Goal: Task Accomplishment & Management: Manage account settings

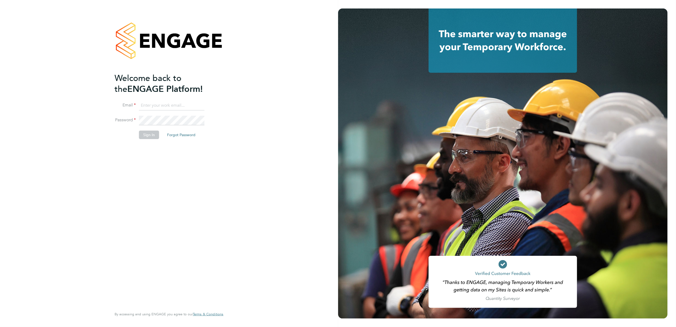
type input "[PERSON_NAME][EMAIL_ADDRESS][PERSON_NAME][DOMAIN_NAME]"
click at [150, 133] on button "Sign In" at bounding box center [149, 135] width 20 height 8
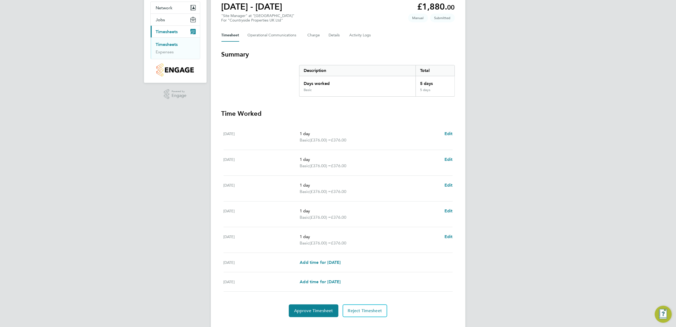
scroll to position [62, 0]
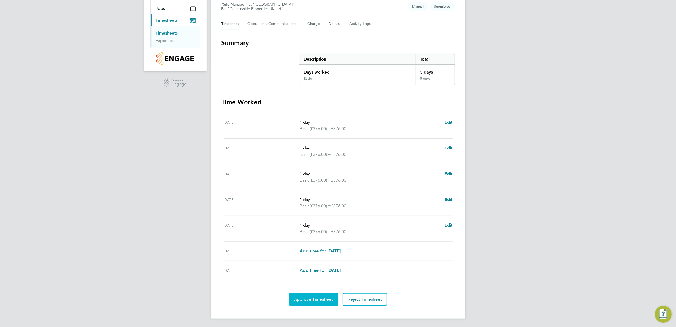
click at [319, 301] on span "Approve Timesheet" at bounding box center [313, 299] width 39 height 5
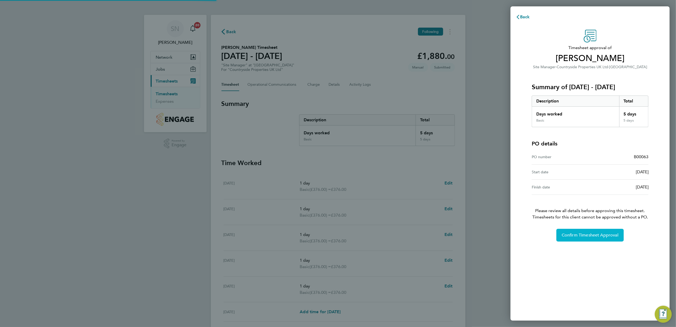
click at [584, 236] on span "Confirm Timesheet Approval" at bounding box center [590, 234] width 57 height 5
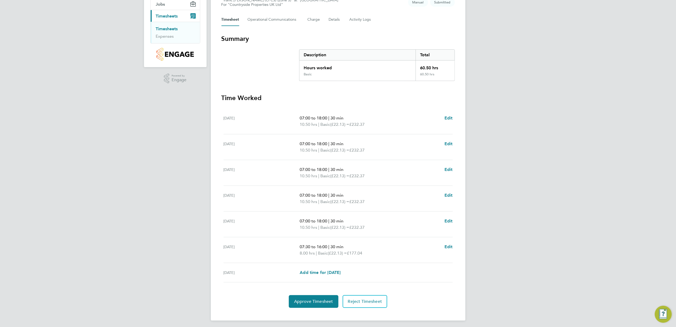
scroll to position [68, 0]
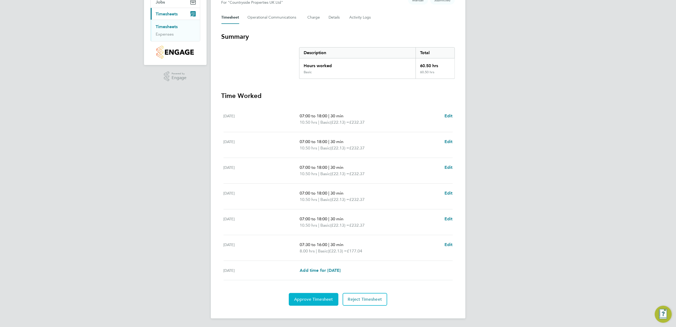
click at [315, 299] on span "Approve Timesheet" at bounding box center [313, 299] width 39 height 5
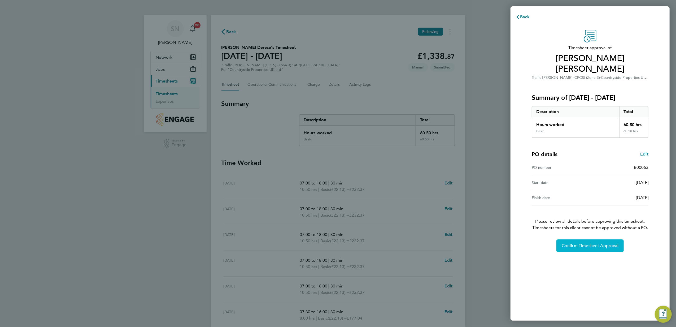
click at [579, 243] on span "Confirm Timesheet Approval" at bounding box center [590, 245] width 57 height 5
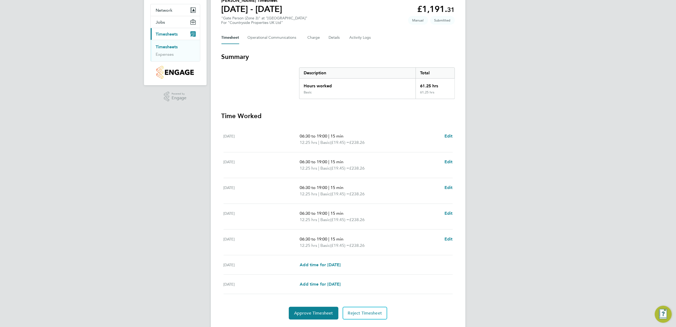
scroll to position [62, 0]
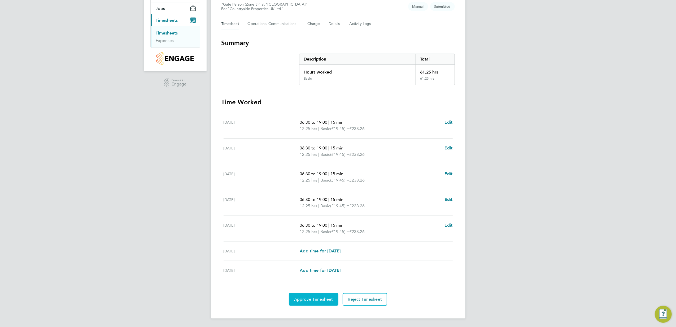
click at [309, 295] on button "Approve Timesheet" at bounding box center [314, 299] width 50 height 13
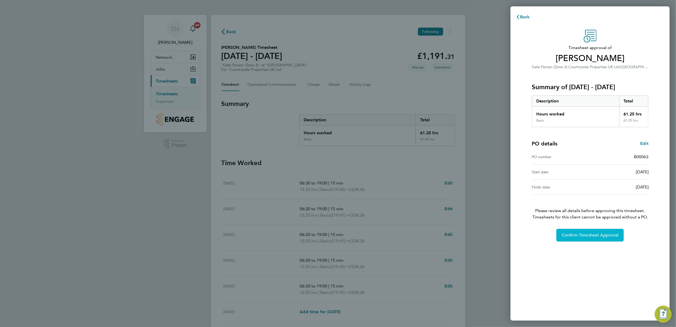
click at [595, 232] on button "Confirm Timesheet Approval" at bounding box center [590, 235] width 67 height 13
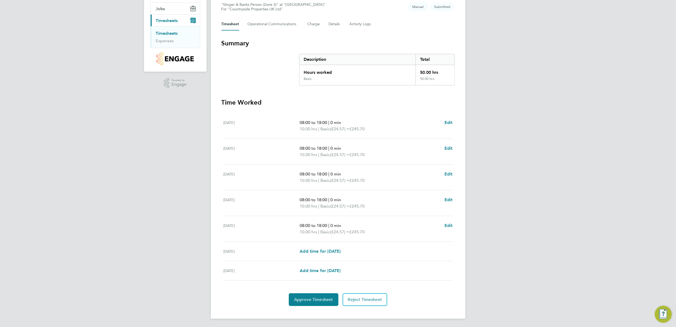
scroll to position [62, 0]
click at [329, 302] on button "Approve Timesheet" at bounding box center [314, 299] width 50 height 13
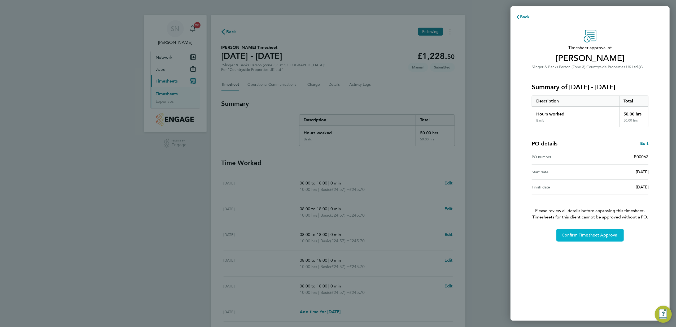
click at [583, 236] on span "Confirm Timesheet Approval" at bounding box center [590, 234] width 57 height 5
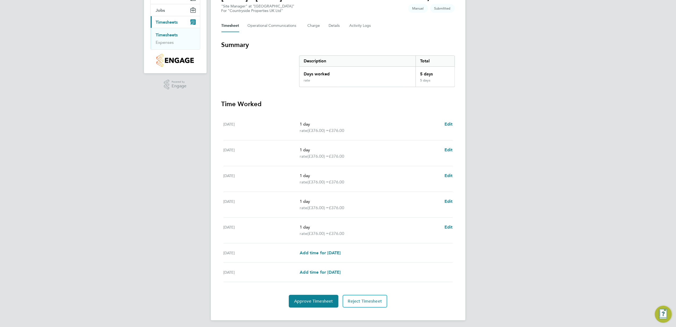
scroll to position [62, 0]
click at [316, 296] on button "Approve Timesheet" at bounding box center [314, 299] width 50 height 13
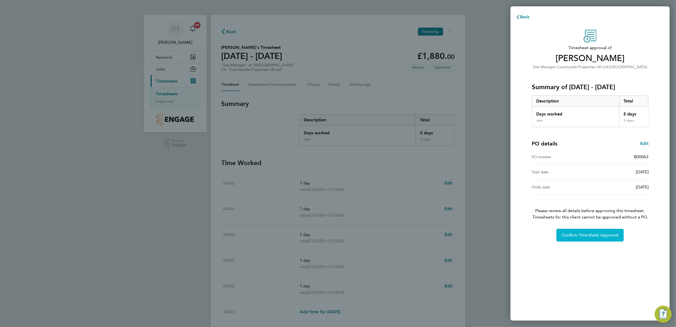
click at [567, 233] on span "Confirm Timesheet Approval" at bounding box center [590, 234] width 57 height 5
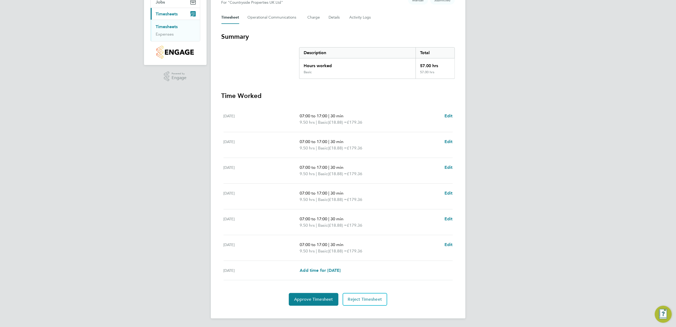
scroll to position [68, 0]
click at [448, 113] on span "Edit" at bounding box center [449, 115] width 8 height 5
select select "30"
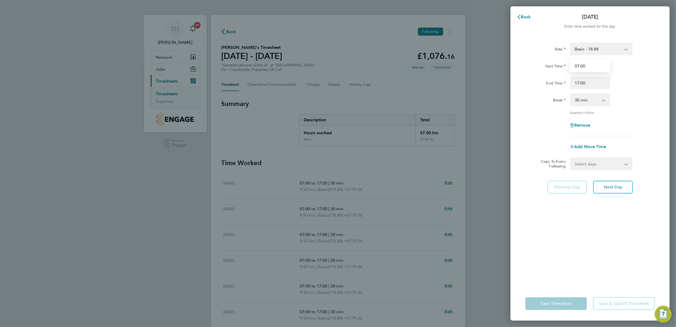
click at [581, 64] on input "07:00" at bounding box center [590, 65] width 40 height 13
type input "07:30"
click at [617, 188] on span "Next Day" at bounding box center [613, 186] width 18 height 5
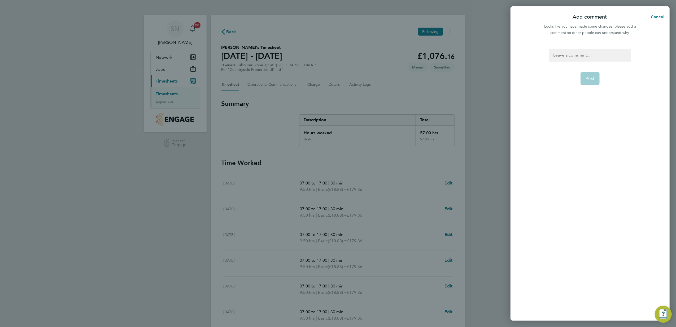
click at [553, 57] on div at bounding box center [590, 55] width 82 height 13
click at [595, 80] on button "Post" at bounding box center [590, 78] width 19 height 13
select select "30"
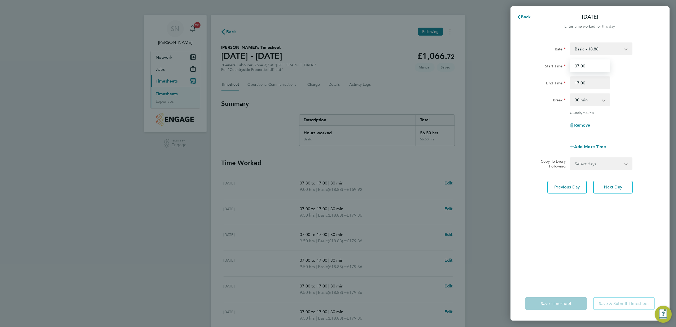
click at [581, 65] on input "07:00" at bounding box center [590, 65] width 40 height 13
type input "07:30"
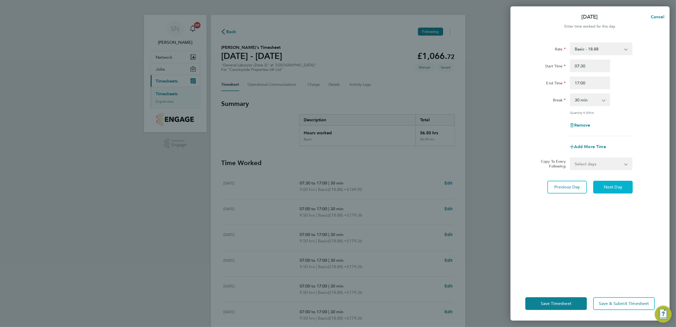
click at [609, 188] on span "Next Day" at bounding box center [613, 186] width 18 height 5
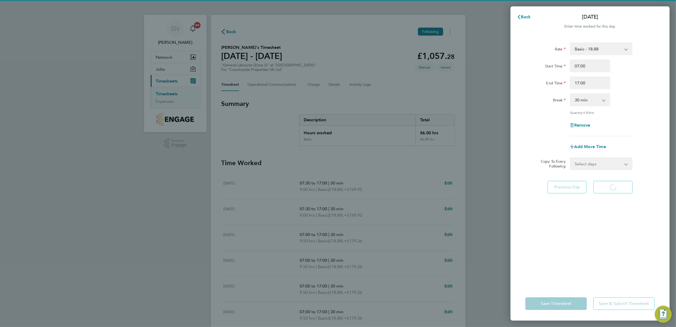
select select "30"
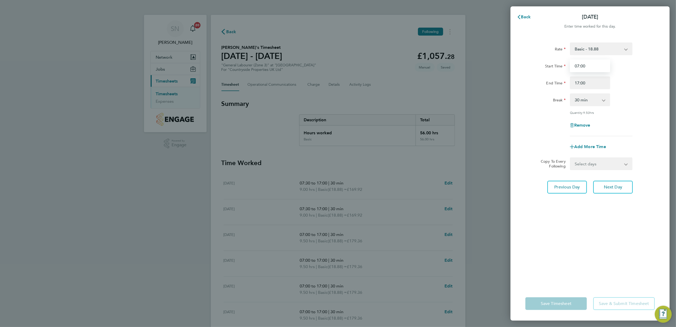
click at [580, 64] on input "07:00" at bounding box center [590, 65] width 40 height 13
type input "07:30"
click at [605, 185] on span "Next Day" at bounding box center [613, 186] width 18 height 5
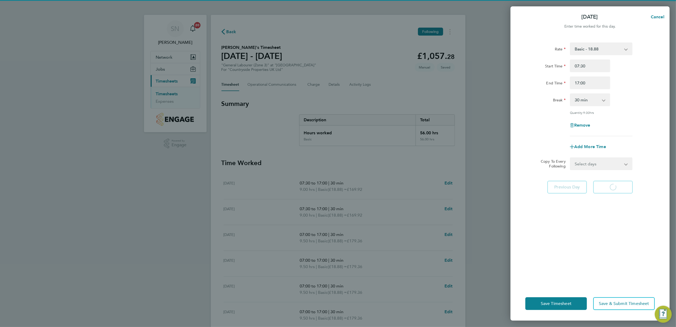
select select "30"
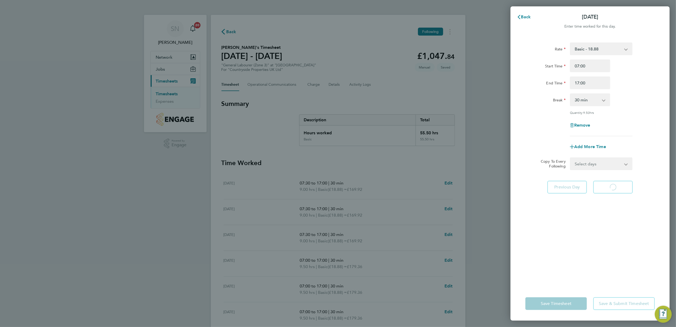
select select "30"
click at [581, 65] on input "07:00" at bounding box center [590, 65] width 40 height 13
type input "07:30"
click at [611, 185] on span "Next Day" at bounding box center [613, 186] width 18 height 5
select select "30"
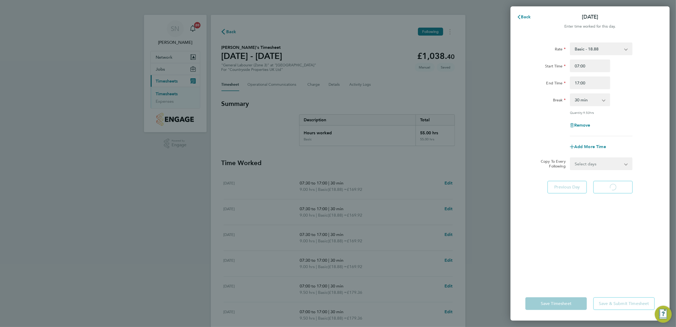
select select "30"
click at [581, 65] on input "07:00" at bounding box center [590, 65] width 40 height 13
type input "07:30"
click at [615, 188] on span "Next Day" at bounding box center [613, 186] width 18 height 5
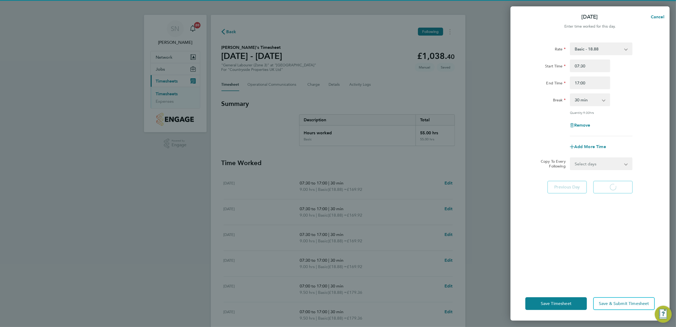
select select "30"
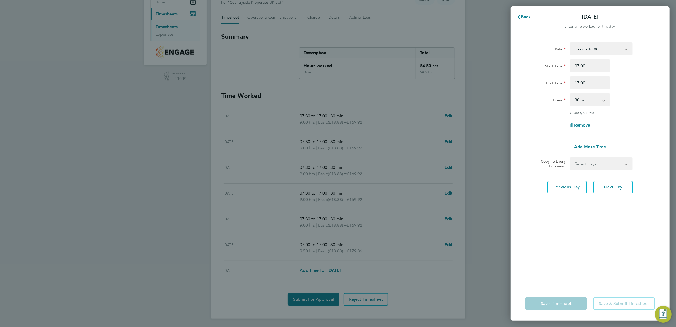
scroll to position [68, 0]
click at [576, 64] on input "07:00" at bounding box center [590, 65] width 40 height 13
click at [578, 82] on input "17:00" at bounding box center [590, 82] width 40 height 13
type input "16:00"
click at [571, 183] on button "Previous Day" at bounding box center [568, 187] width 40 height 13
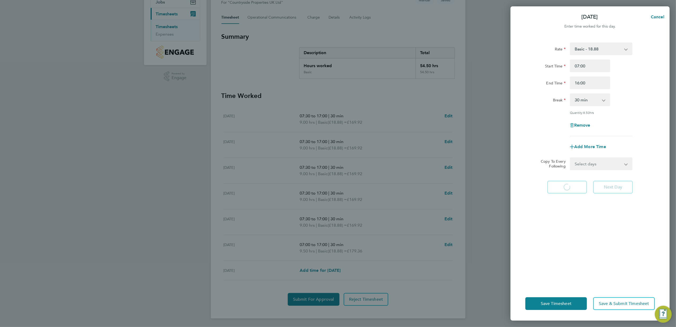
select select "30"
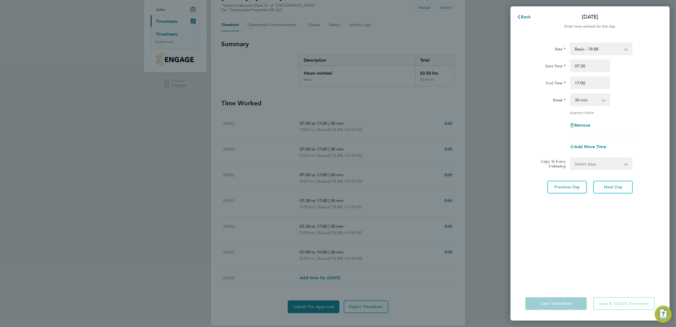
scroll to position [68, 0]
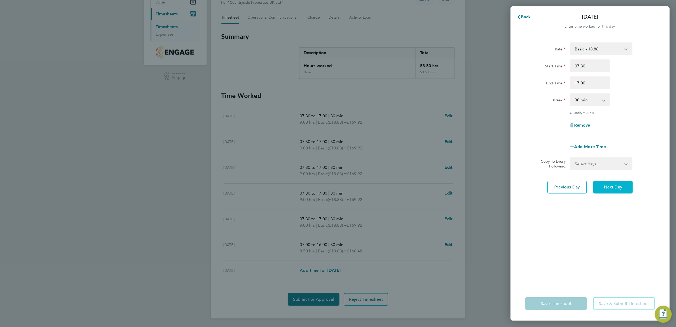
click at [609, 186] on span "Next Day" at bounding box center [613, 186] width 18 height 5
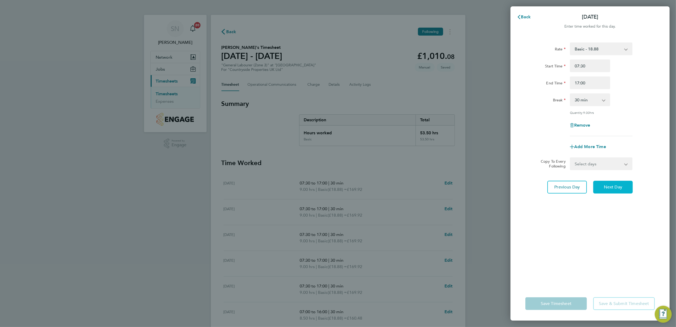
select select "30"
click at [581, 66] on input "07:00" at bounding box center [590, 65] width 40 height 13
type input "07:30"
click at [610, 188] on span "Next Day" at bounding box center [613, 186] width 18 height 5
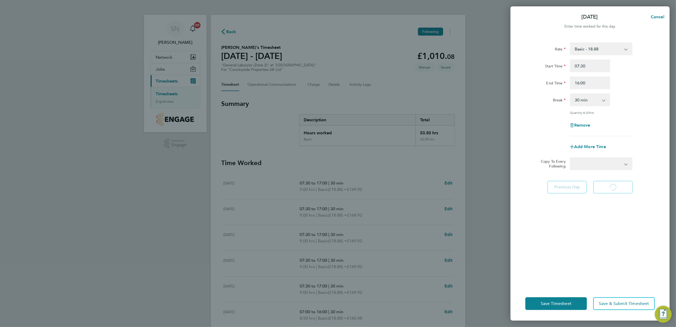
select select "30"
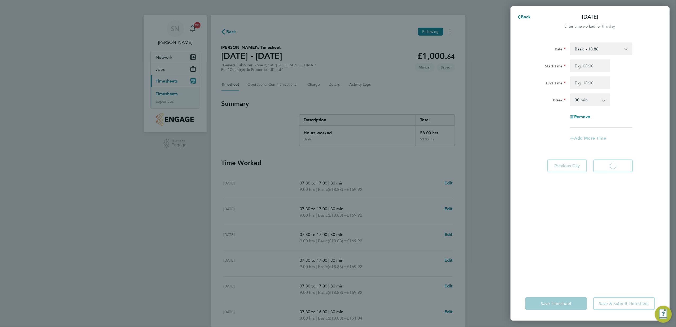
select select "30"
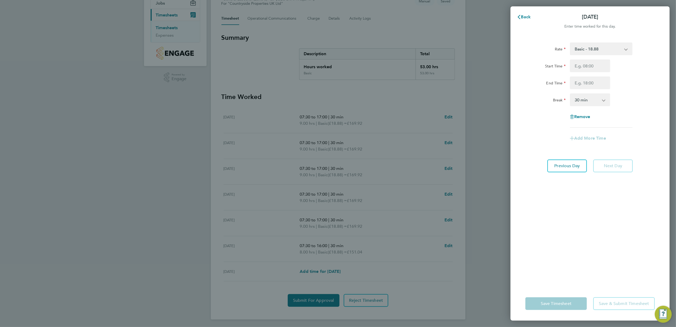
scroll to position [68, 0]
click at [527, 16] on span "Back" at bounding box center [526, 16] width 10 height 5
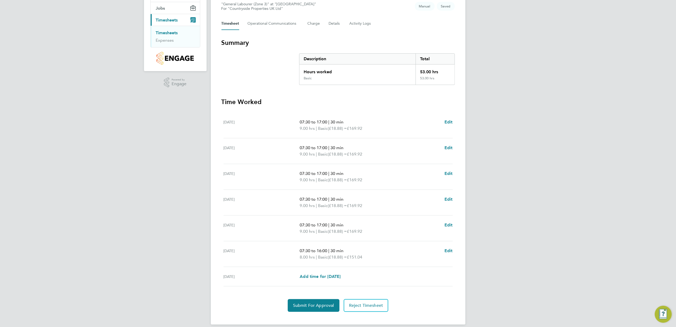
scroll to position [68, 0]
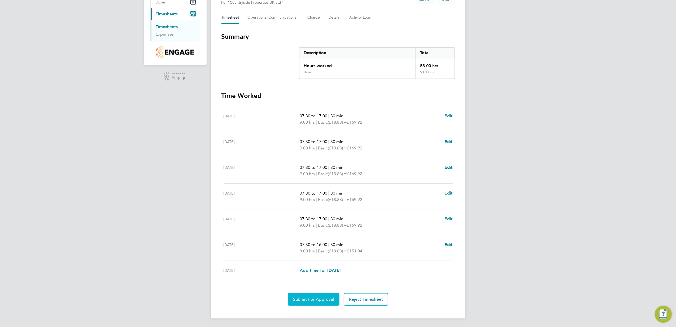
click at [312, 296] on button "Submit For Approval" at bounding box center [314, 299] width 52 height 13
click at [312, 297] on span "Approve Timesheet" at bounding box center [313, 299] width 39 height 5
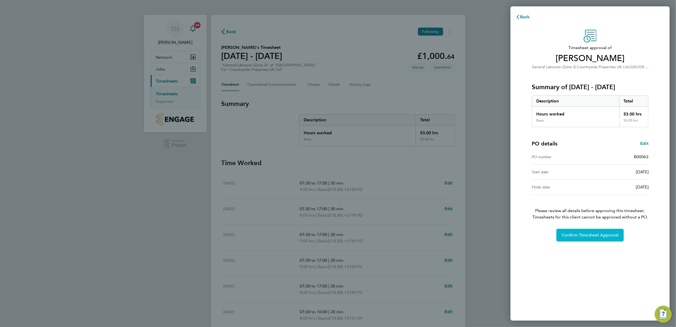
click at [605, 232] on button "Confirm Timesheet Approval" at bounding box center [590, 235] width 67 height 13
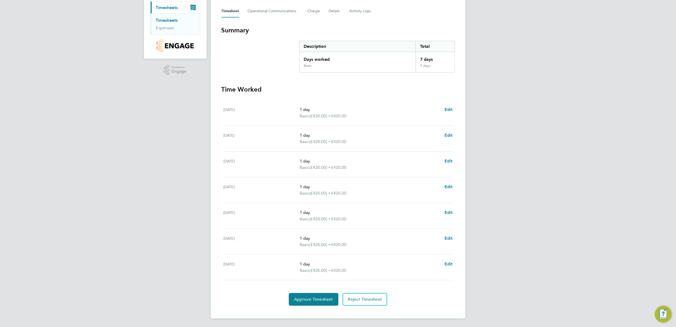
scroll to position [74, 0]
click at [313, 297] on span "Approve Timesheet" at bounding box center [313, 299] width 39 height 5
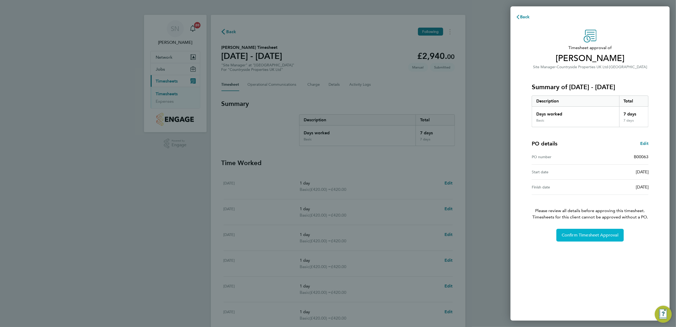
click at [572, 236] on span "Confirm Timesheet Approval" at bounding box center [590, 234] width 57 height 5
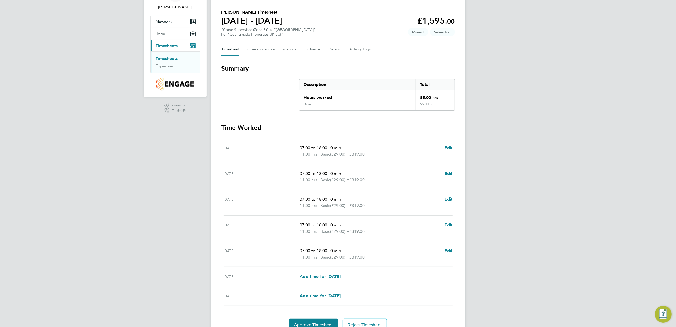
scroll to position [62, 0]
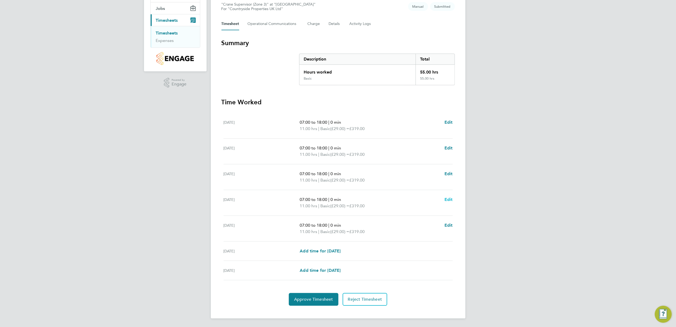
click at [447, 199] on span "Edit" at bounding box center [449, 199] width 8 height 5
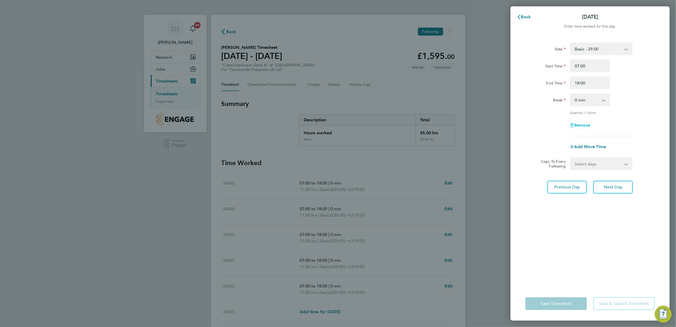
click at [579, 123] on span "Remove" at bounding box center [582, 125] width 16 height 5
select select "null"
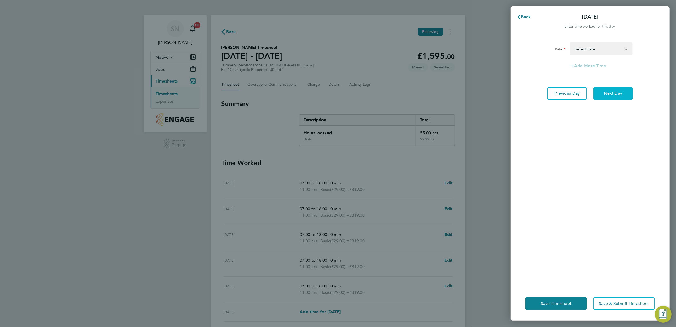
click at [610, 92] on span "Next Day" at bounding box center [613, 93] width 18 height 5
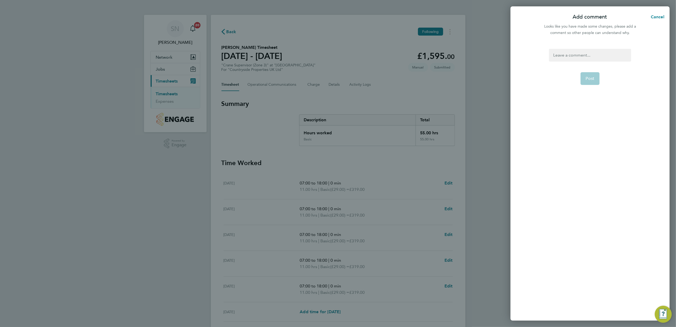
click at [556, 55] on div at bounding box center [590, 55] width 82 height 13
click at [556, 54] on div at bounding box center [590, 55] width 82 height 13
click at [587, 77] on span "Post" at bounding box center [590, 78] width 9 height 5
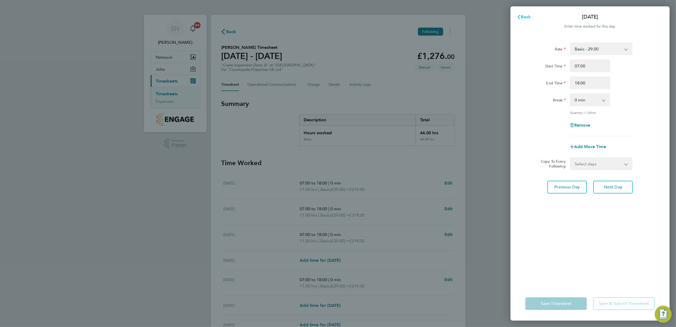
click at [526, 14] on button "Back" at bounding box center [524, 17] width 25 height 11
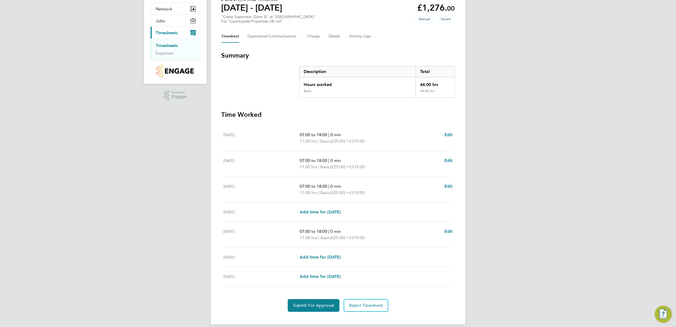
scroll to position [55, 0]
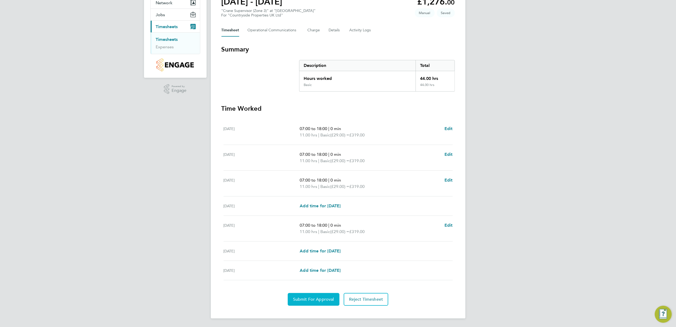
click at [316, 297] on span "Submit For Approval" at bounding box center [313, 299] width 41 height 5
click at [310, 294] on button "Approve Timesheet" at bounding box center [314, 299] width 50 height 13
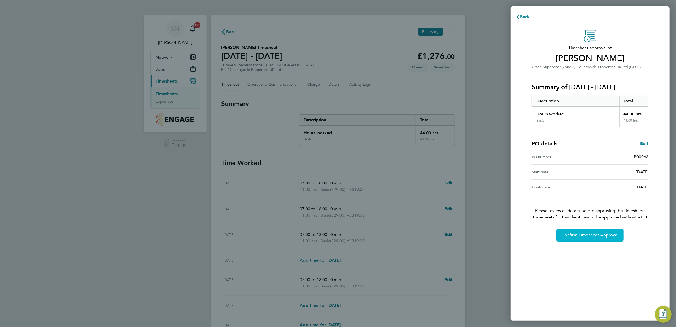
click at [597, 236] on span "Confirm Timesheet Approval" at bounding box center [590, 234] width 57 height 5
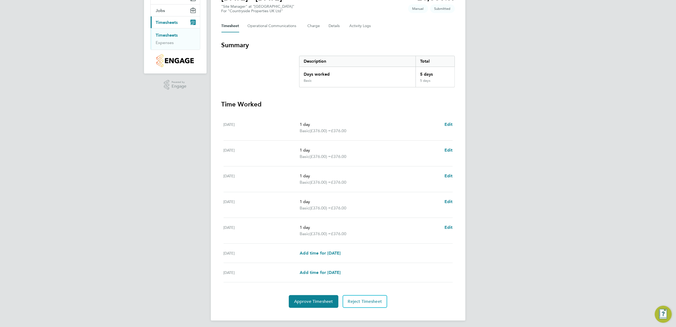
scroll to position [62, 0]
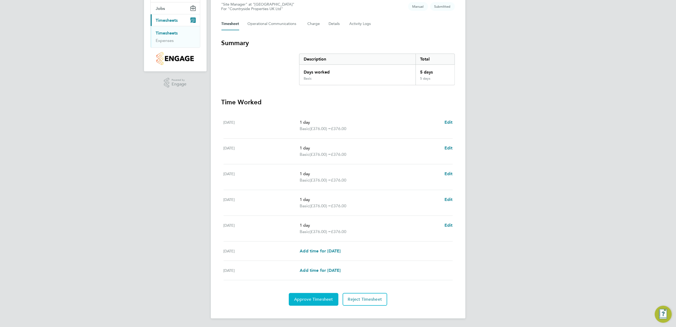
click at [318, 298] on span "Approve Timesheet" at bounding box center [313, 299] width 39 height 5
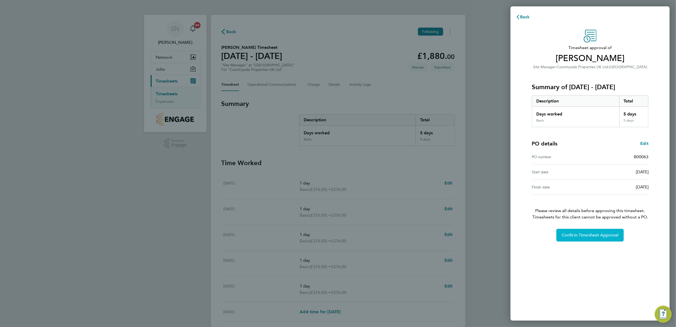
click at [573, 232] on button "Confirm Timesheet Approval" at bounding box center [590, 235] width 67 height 13
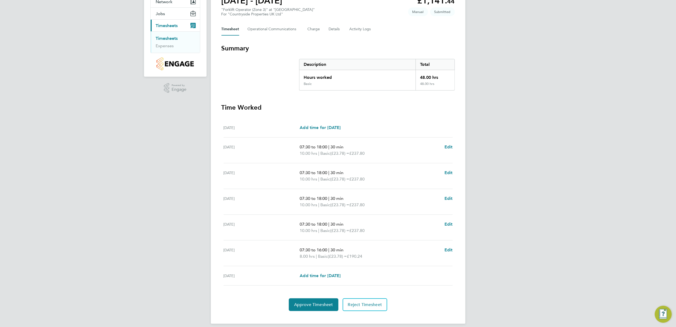
scroll to position [62, 0]
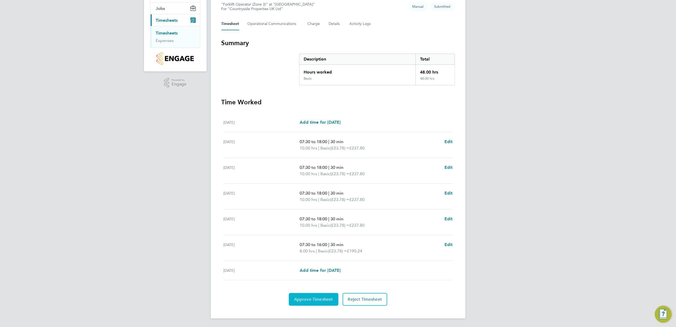
click at [318, 300] on span "Approve Timesheet" at bounding box center [313, 299] width 39 height 5
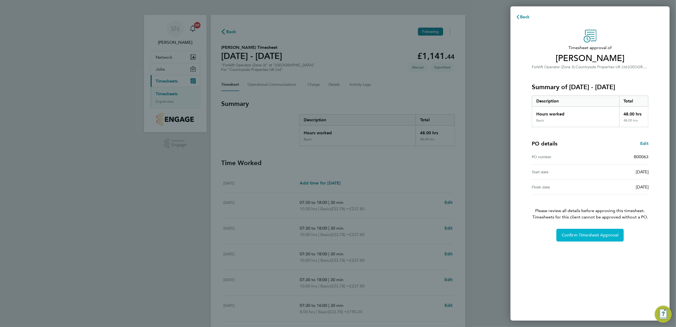
click at [569, 232] on button "Confirm Timesheet Approval" at bounding box center [590, 235] width 67 height 13
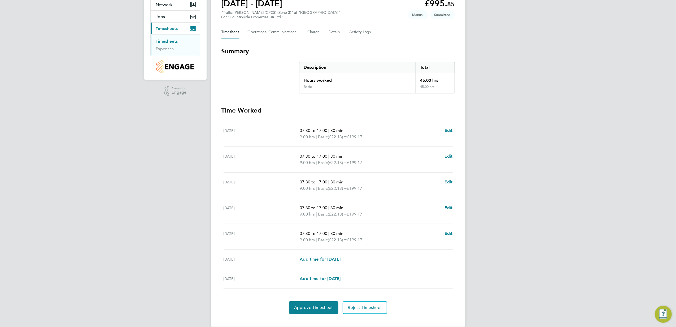
scroll to position [62, 0]
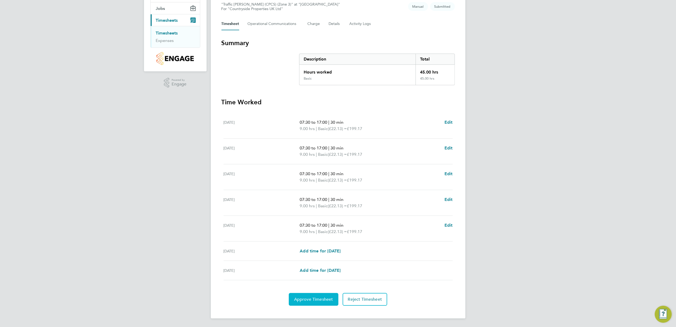
click at [320, 295] on button "Approve Timesheet" at bounding box center [314, 299] width 50 height 13
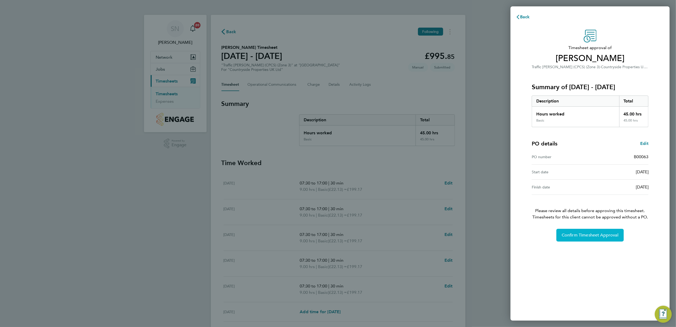
click at [584, 238] on button "Confirm Timesheet Approval" at bounding box center [590, 235] width 67 height 13
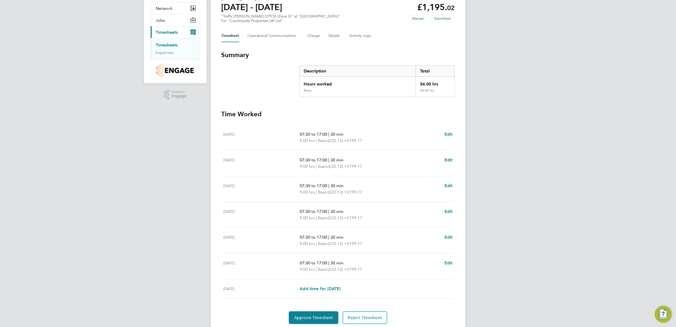
scroll to position [68, 0]
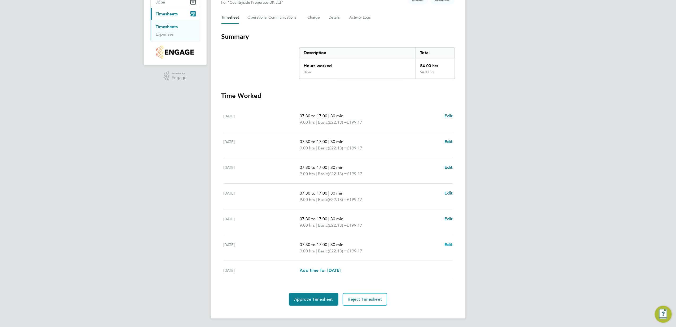
click at [448, 244] on span "Edit" at bounding box center [449, 244] width 8 height 5
select select "30"
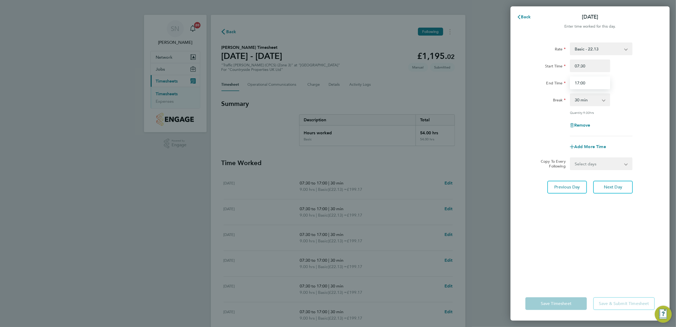
click at [578, 83] on input "17:00" at bounding box center [590, 82] width 40 height 13
type input "16:00"
click at [614, 189] on span "Next Day" at bounding box center [613, 186] width 18 height 5
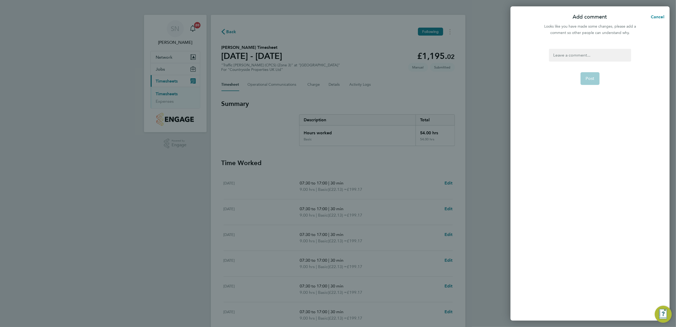
click at [556, 54] on div at bounding box center [590, 55] width 82 height 13
click at [558, 55] on div at bounding box center [590, 55] width 82 height 13
click at [596, 80] on button "Post" at bounding box center [590, 78] width 19 height 13
select select "30"
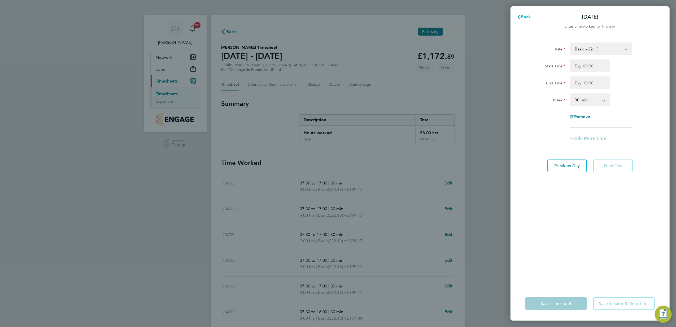
click at [523, 18] on span "Back" at bounding box center [526, 16] width 10 height 5
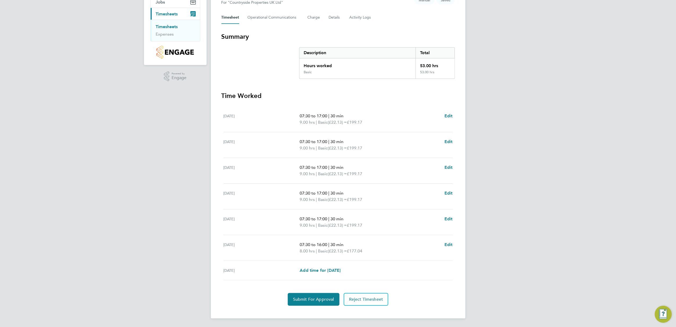
scroll to position [68, 0]
click at [309, 295] on button "Submit For Approval" at bounding box center [314, 299] width 52 height 13
click at [324, 297] on span "Approve Timesheet" at bounding box center [313, 299] width 39 height 5
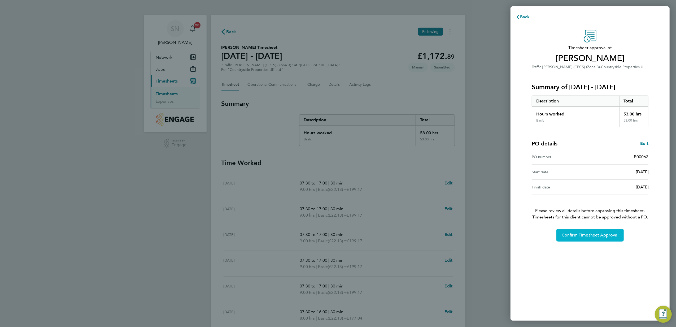
click at [600, 234] on span "Confirm Timesheet Approval" at bounding box center [590, 234] width 57 height 5
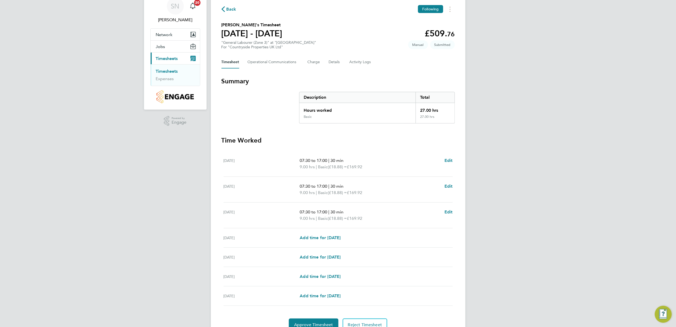
scroll to position [49, 0]
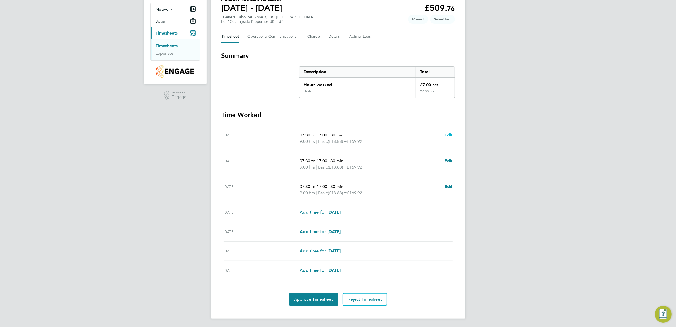
click at [449, 135] on span "Edit" at bounding box center [449, 134] width 8 height 5
select select "30"
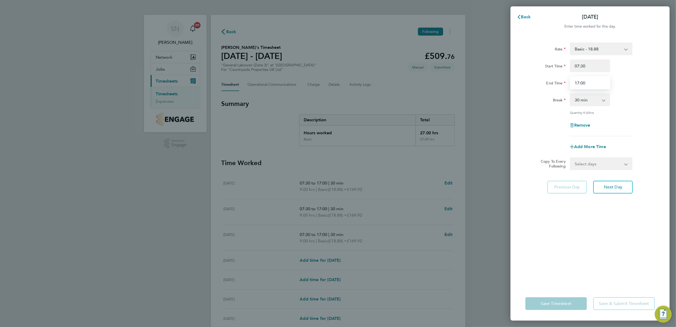
click at [577, 81] on input "17:00" at bounding box center [590, 82] width 40 height 13
click at [581, 66] on input "07:30" at bounding box center [590, 65] width 40 height 13
type input "07:45"
click at [577, 83] on input "17:00" at bounding box center [590, 82] width 40 height 13
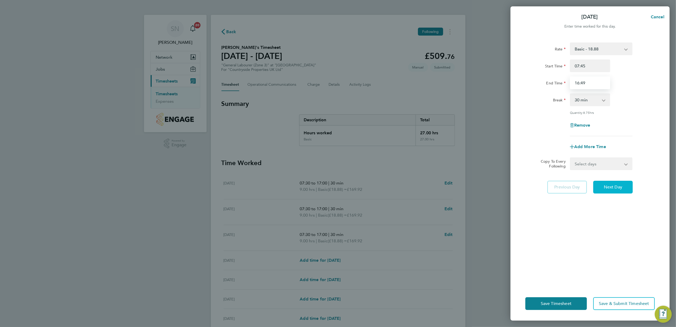
type input "16:49"
click at [620, 190] on button "Next Day" at bounding box center [613, 187] width 40 height 13
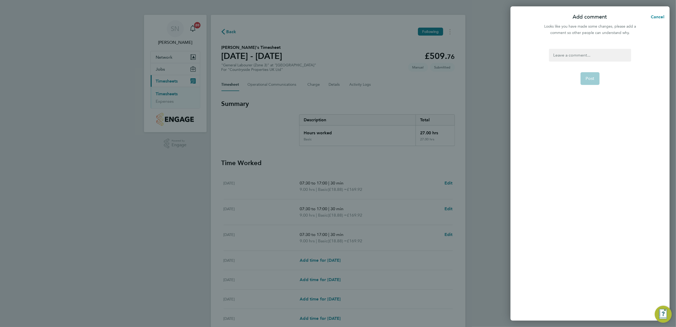
click at [554, 55] on div at bounding box center [590, 55] width 82 height 13
click at [591, 76] on span "Post" at bounding box center [590, 78] width 9 height 5
select select "30"
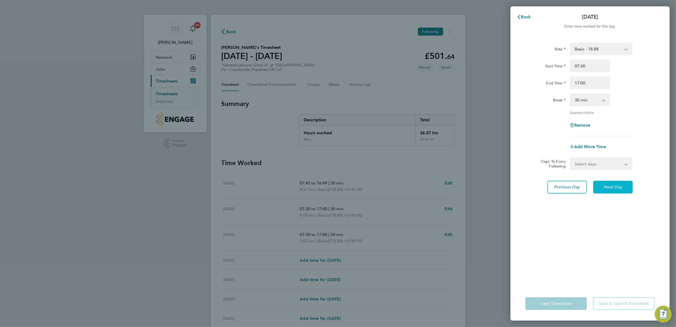
click at [617, 185] on span "Next Day" at bounding box center [613, 186] width 18 height 5
select select "30"
click at [581, 66] on input "07:30" at bounding box center [590, 65] width 40 height 13
type input "07:51"
click at [576, 84] on input "17:00" at bounding box center [590, 82] width 40 height 13
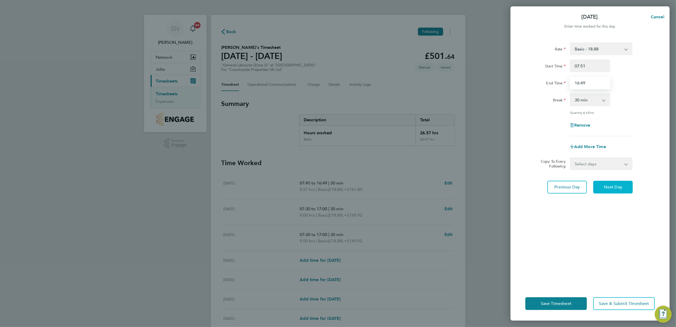
type input "16:49"
click at [622, 187] on span "Next Day" at bounding box center [613, 186] width 18 height 5
select select "30"
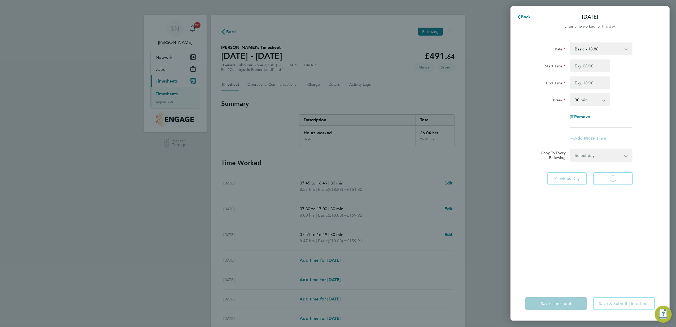
select select "30"
click at [522, 18] on span "Back" at bounding box center [526, 16] width 10 height 5
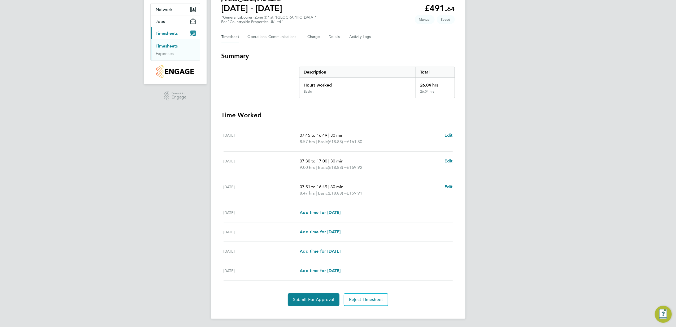
scroll to position [49, 0]
click at [312, 300] on span "Submit For Approval" at bounding box center [313, 299] width 41 height 5
click at [312, 300] on span "Approve Timesheet" at bounding box center [313, 299] width 39 height 5
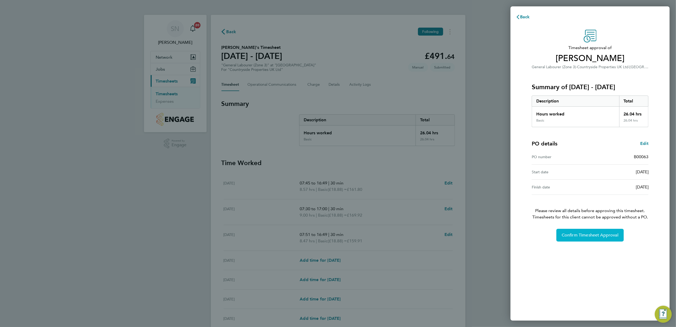
click at [596, 236] on span "Confirm Timesheet Approval" at bounding box center [590, 234] width 57 height 5
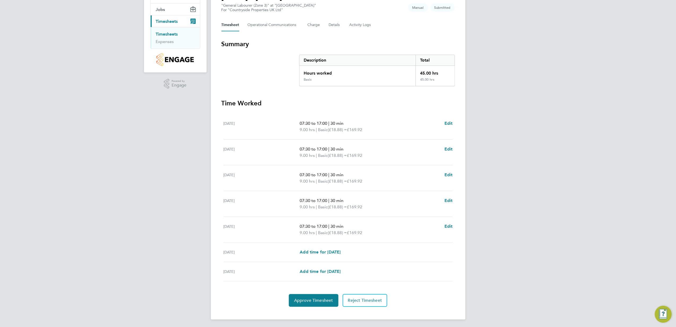
scroll to position [62, 0]
click at [303, 300] on span "Approve Timesheet" at bounding box center [313, 299] width 39 height 5
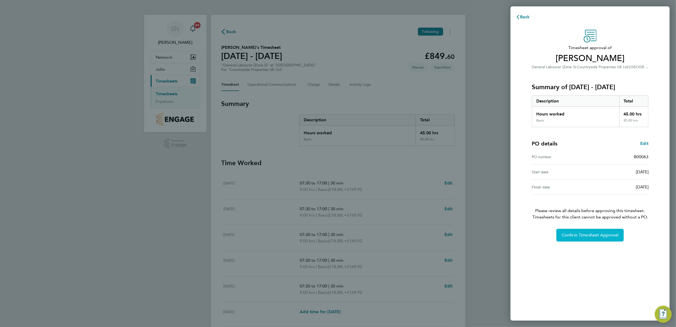
click at [579, 232] on button "Confirm Timesheet Approval" at bounding box center [590, 235] width 67 height 13
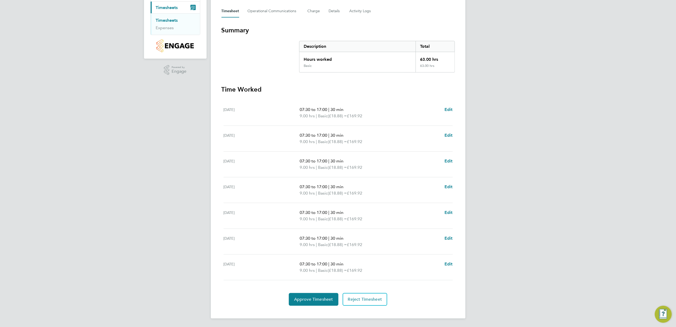
scroll to position [74, 0]
click at [450, 238] on span "Edit" at bounding box center [449, 238] width 8 height 5
select select "30"
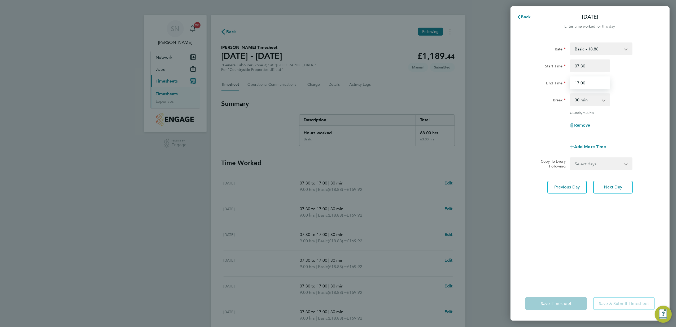
click at [576, 81] on input "17:00" at bounding box center [590, 82] width 40 height 13
type input "16:00"
click at [618, 186] on span "Next Day" at bounding box center [613, 186] width 18 height 5
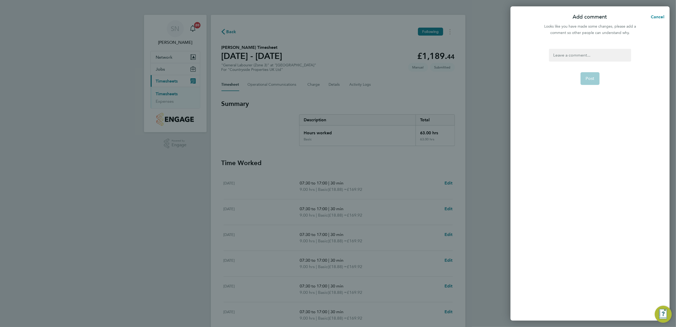
click at [566, 53] on div at bounding box center [590, 55] width 82 height 13
click at [591, 77] on span "Post" at bounding box center [590, 78] width 9 height 5
select select "30"
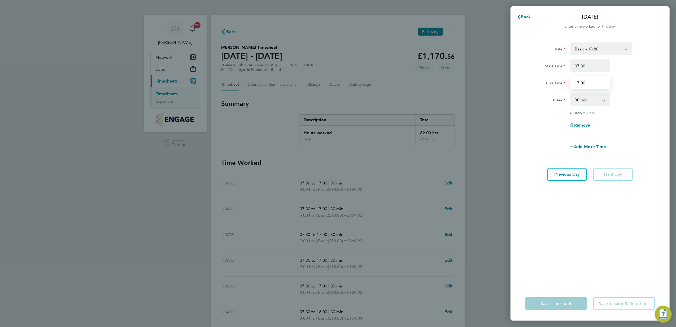
click at [577, 82] on input "17:00" at bounding box center [590, 82] width 40 height 13
type input "16:00"
click at [573, 174] on span "Previous Day" at bounding box center [567, 174] width 25 height 5
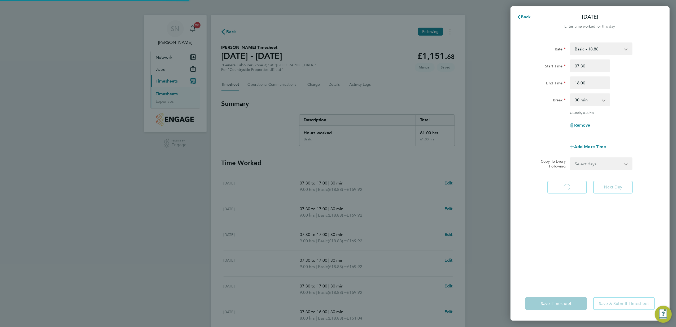
select select "30"
click at [528, 13] on button "Back" at bounding box center [524, 17] width 25 height 11
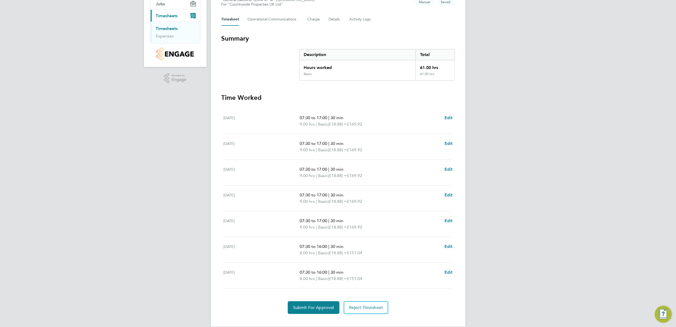
scroll to position [74, 0]
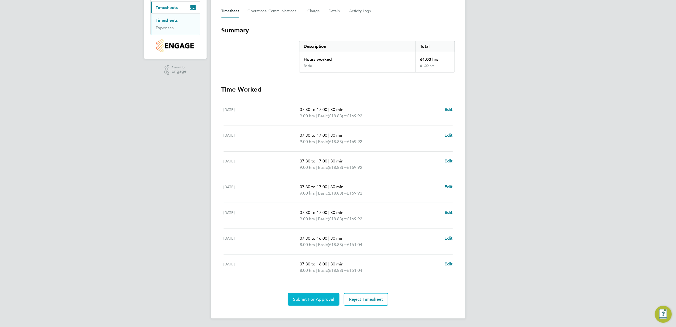
click at [315, 295] on button "Submit For Approval" at bounding box center [314, 299] width 52 height 13
click at [317, 294] on button "Approve Timesheet" at bounding box center [314, 299] width 50 height 13
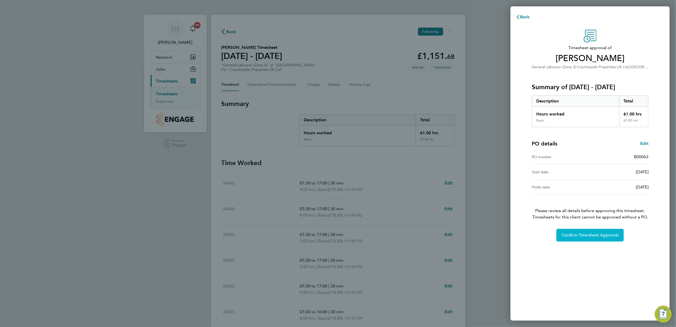
click at [593, 236] on span "Confirm Timesheet Approval" at bounding box center [590, 234] width 57 height 5
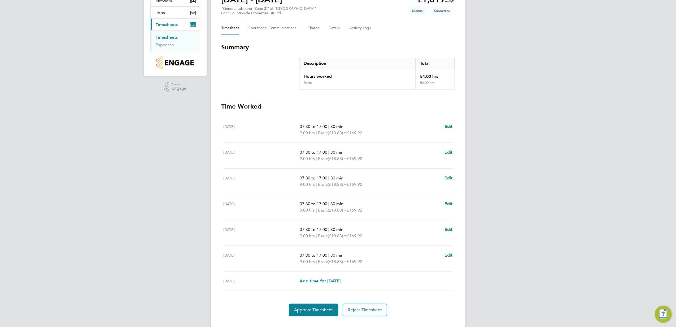
scroll to position [68, 0]
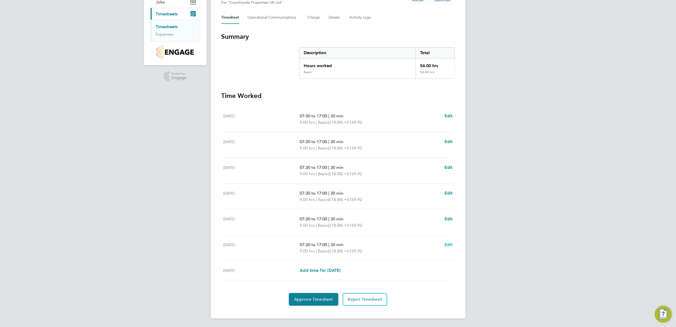
click at [449, 246] on span "Edit" at bounding box center [449, 244] width 8 height 5
select select "30"
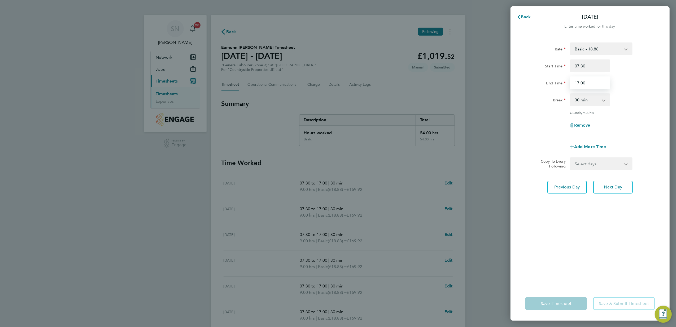
click at [578, 81] on input "17:00" at bounding box center [590, 82] width 40 height 13
type input "16:00"
click at [618, 189] on button "Next Day" at bounding box center [613, 187] width 40 height 13
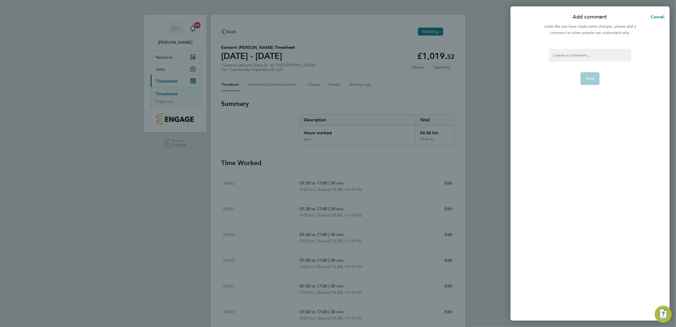
click at [556, 54] on div at bounding box center [590, 55] width 82 height 13
click at [599, 73] on button "Post" at bounding box center [590, 78] width 19 height 13
select select "30"
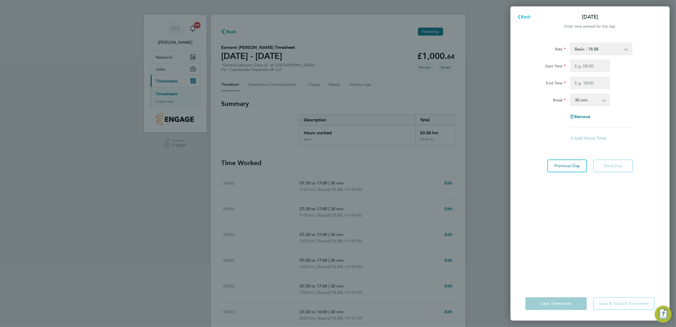
click at [522, 13] on button "Back" at bounding box center [524, 17] width 25 height 11
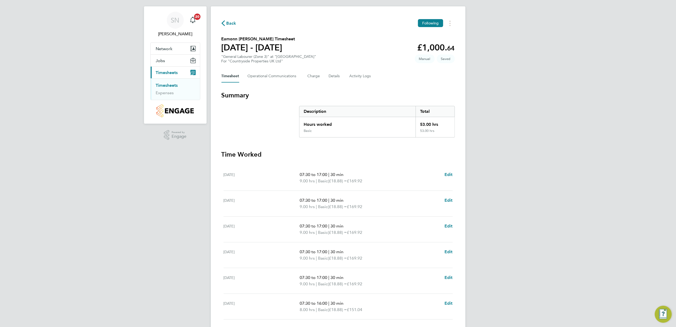
scroll to position [68, 0]
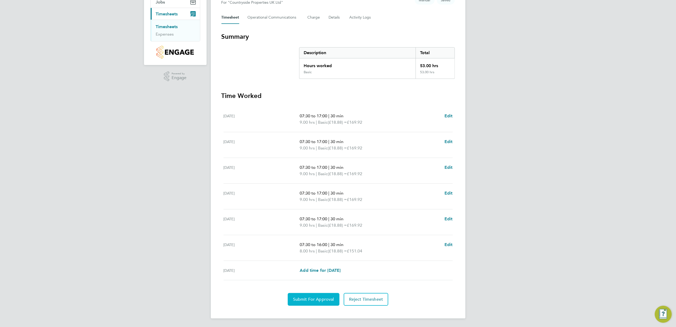
click at [315, 298] on span "Submit For Approval" at bounding box center [313, 299] width 41 height 5
click at [320, 299] on span "Approve Timesheet" at bounding box center [313, 299] width 39 height 5
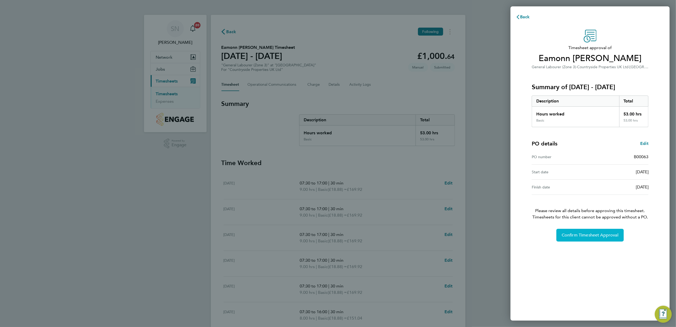
click at [565, 230] on button "Confirm Timesheet Approval" at bounding box center [590, 235] width 67 height 13
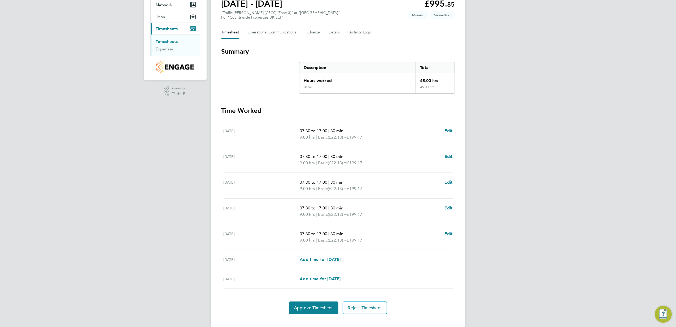
scroll to position [62, 0]
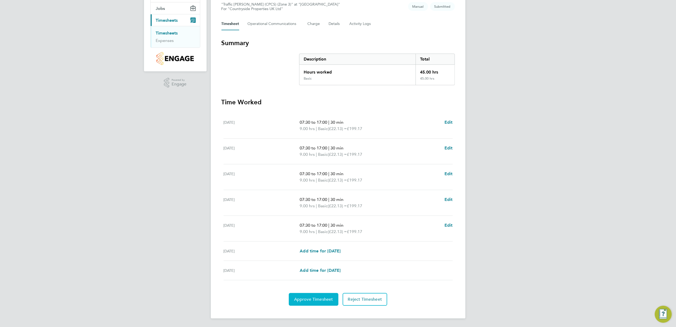
click at [306, 299] on span "Approve Timesheet" at bounding box center [313, 299] width 39 height 5
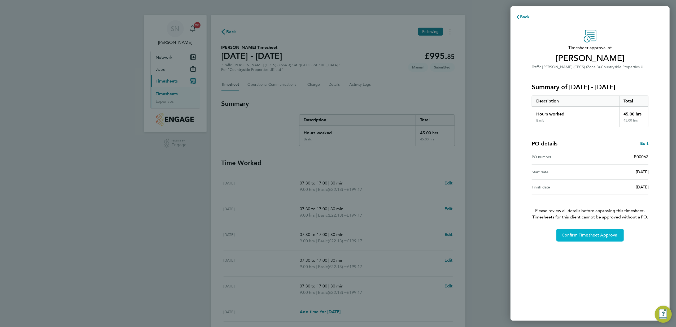
click at [585, 235] on span "Confirm Timesheet Approval" at bounding box center [590, 234] width 57 height 5
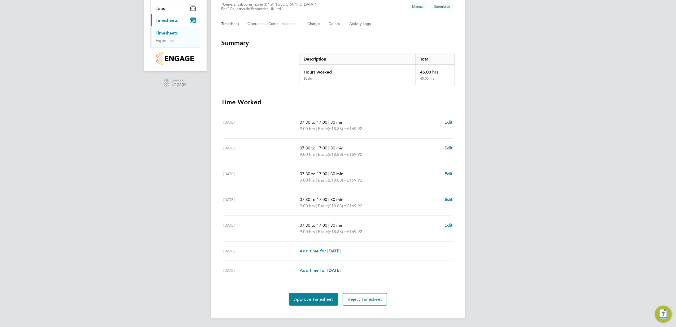
scroll to position [62, 0]
click at [320, 120] on span "07:30 to 17:00" at bounding box center [314, 122] width 28 height 5
